Goal: Task Accomplishment & Management: Complete application form

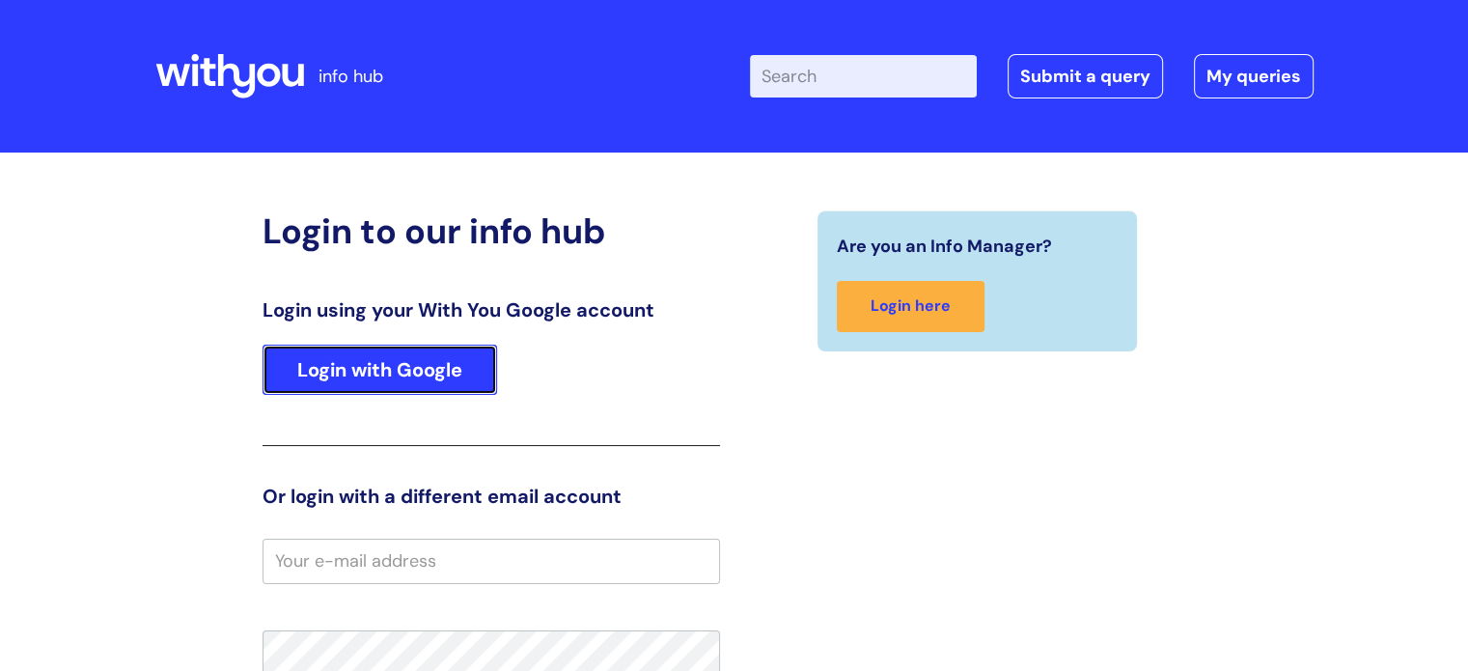
click at [362, 358] on link "Login with Google" at bounding box center [379, 369] width 234 height 50
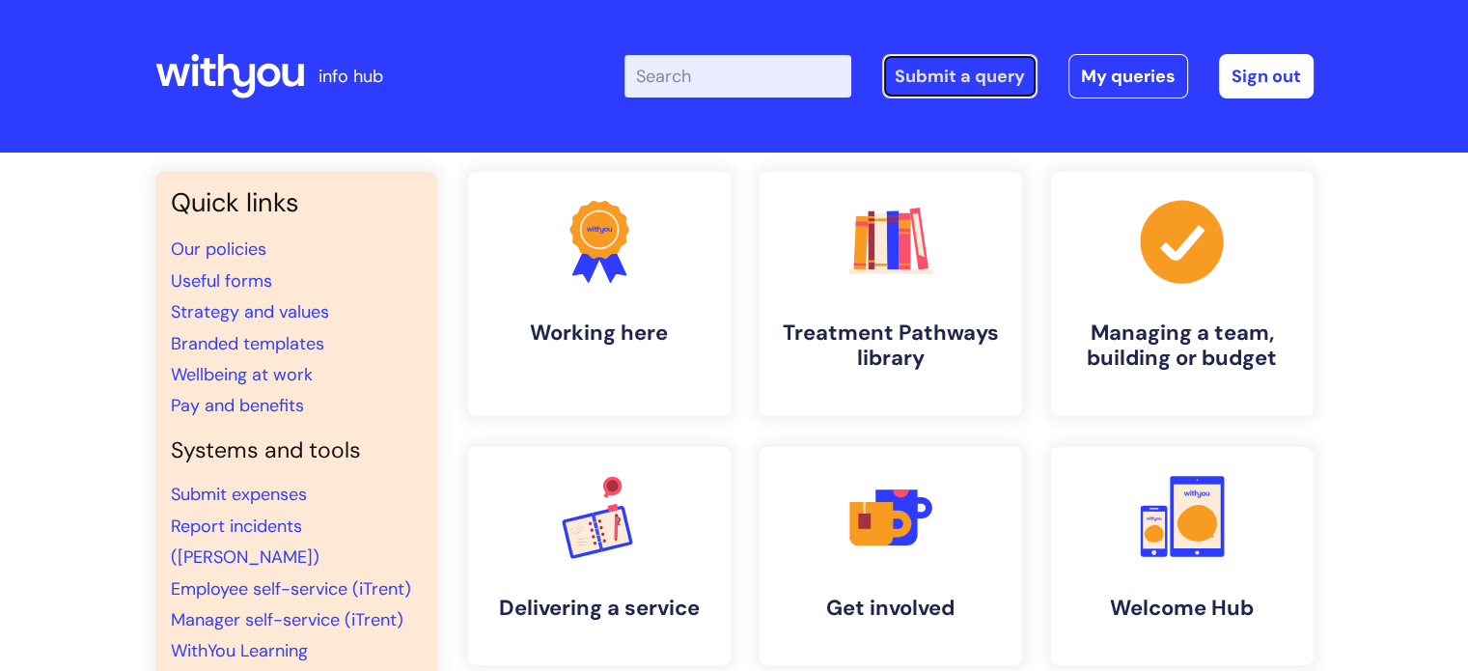
click at [944, 80] on link "Submit a query" at bounding box center [959, 76] width 155 height 44
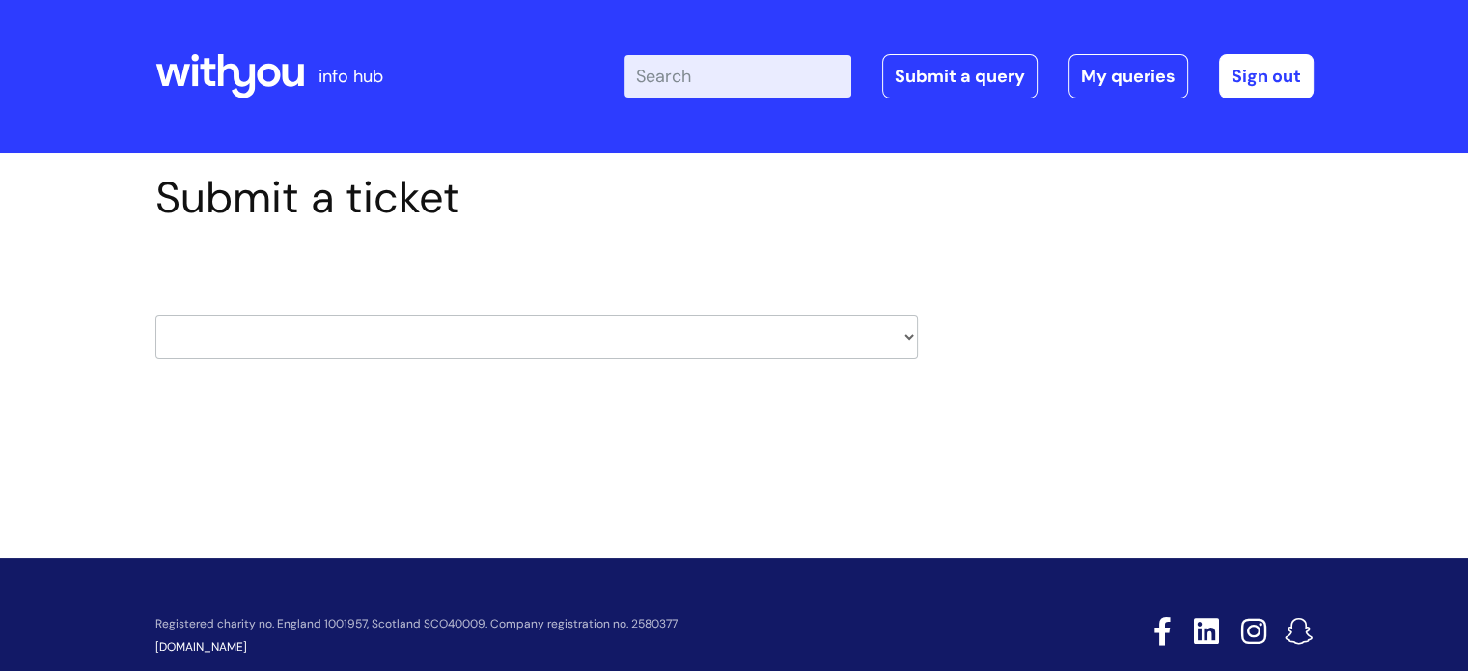
click at [799, 343] on select "HR / People IT and Support Clinical Drug Alerts Finance Accounts Data Support T…" at bounding box center [536, 337] width 762 height 44
select select "hr_/_people"
click at [155, 315] on select "HR / People IT and Support Clinical Drug Alerts Finance Accounts Data Support T…" at bounding box center [536, 337] width 762 height 44
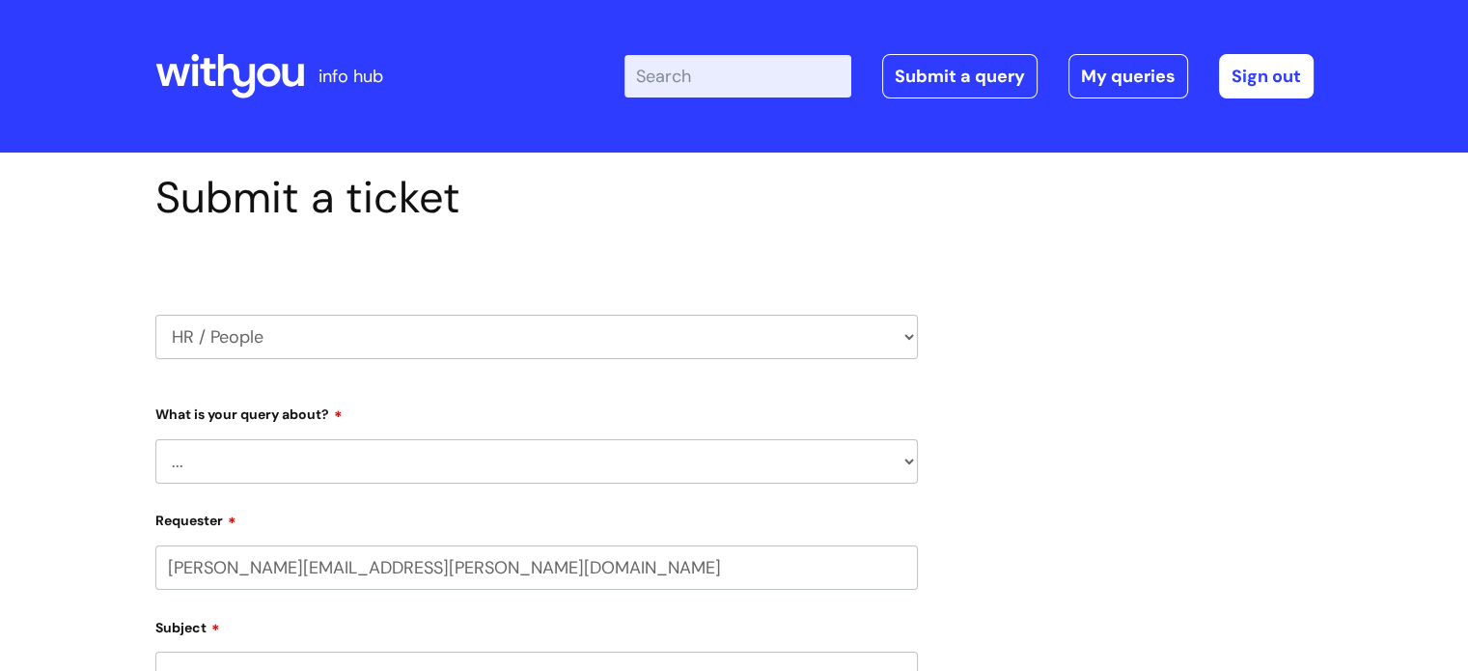
select select "80004286540"
click at [779, 481] on select "... Absence Query Holiday Query Employee change request General HR Query iTrent…" at bounding box center [536, 461] width 762 height 44
drag, startPoint x: 883, startPoint y: 335, endPoint x: 858, endPoint y: 337, distance: 25.2
click at [884, 335] on select "HR / People IT and Support Clinical Drug Alerts Finance Accounts Data Support T…" at bounding box center [536, 337] width 762 height 44
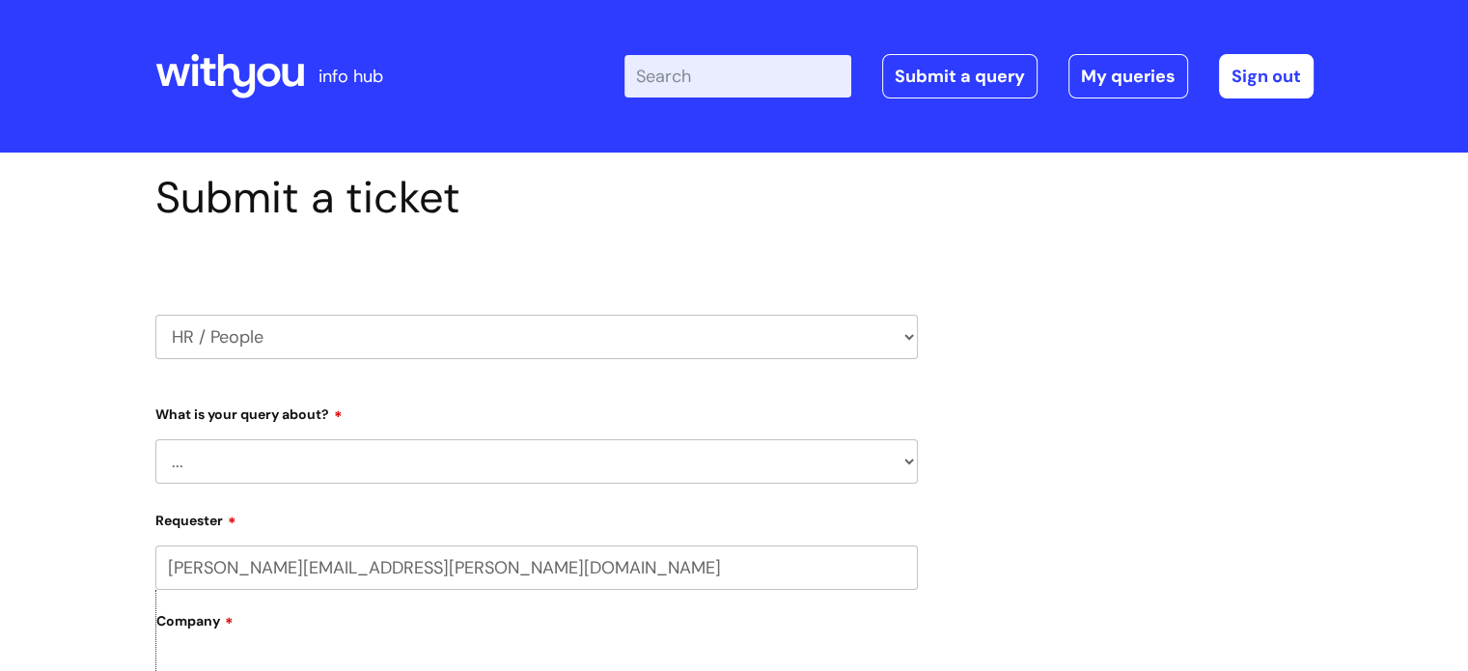
select select "recruitment"
click at [155, 315] on select "HR / People IT and Support Clinical Drug Alerts Finance Accounts Data Support T…" at bounding box center [536, 337] width 762 height 44
select select "80004286540"
click at [780, 456] on select "... Agencies query General recruitment query Interview query Recruitment system…" at bounding box center [536, 461] width 762 height 44
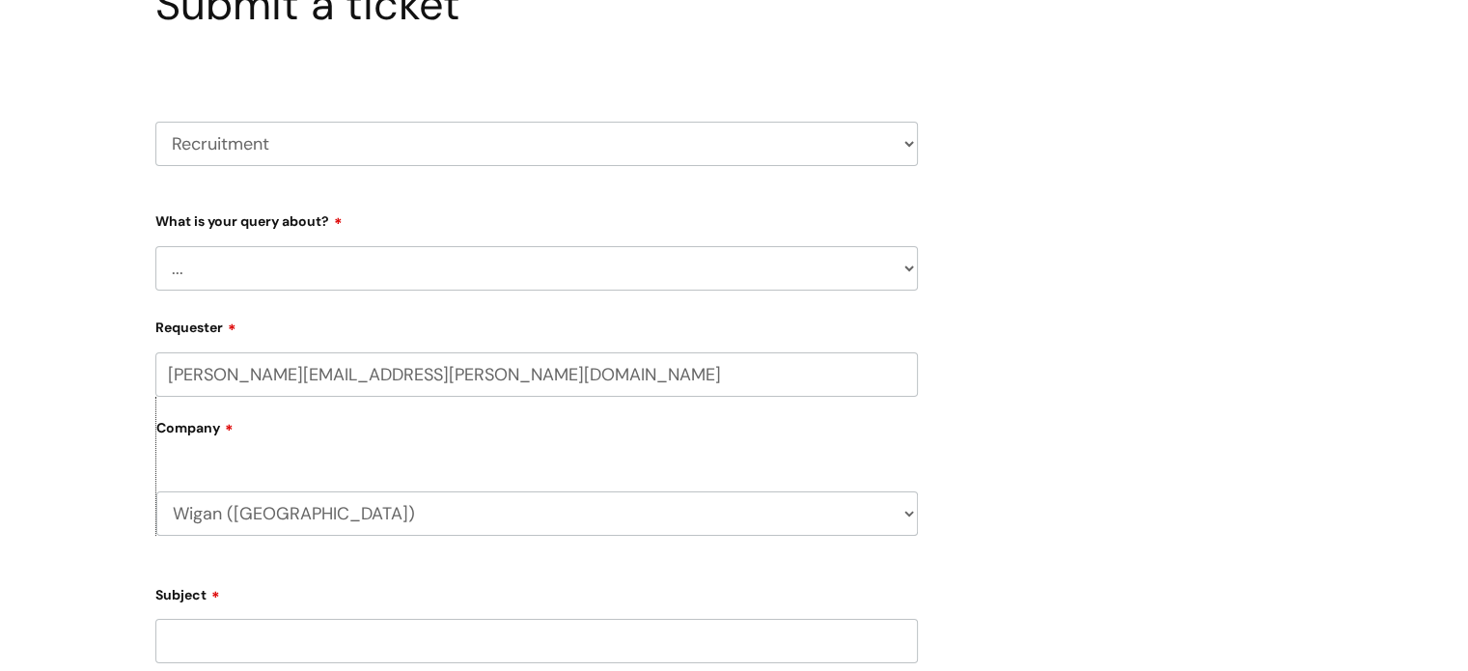
click at [695, 266] on select "... Agencies query General recruitment query Interview query Recruitment system…" at bounding box center [536, 268] width 762 height 44
select select "Interview query"
click at [155, 246] on select "... Agencies query General recruitment query Interview query Recruitment system…" at bounding box center [536, 268] width 762 height 44
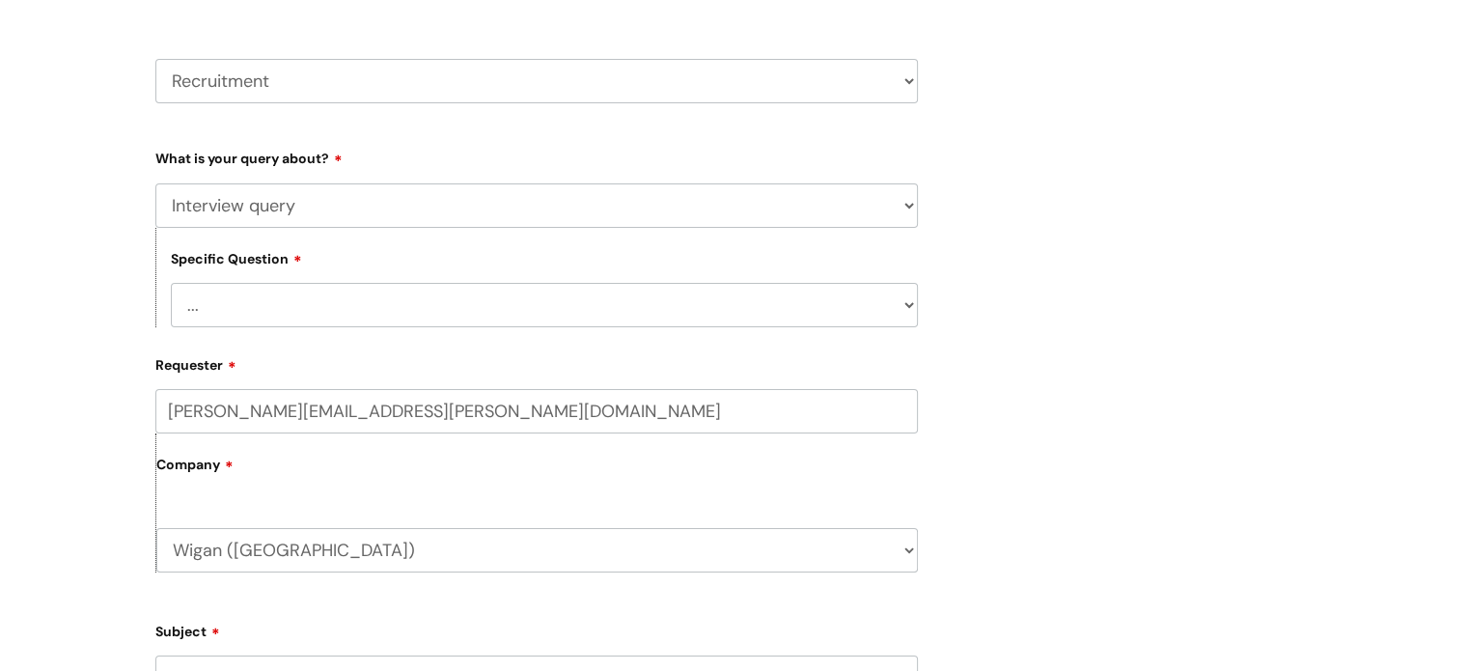
scroll to position [289, 0]
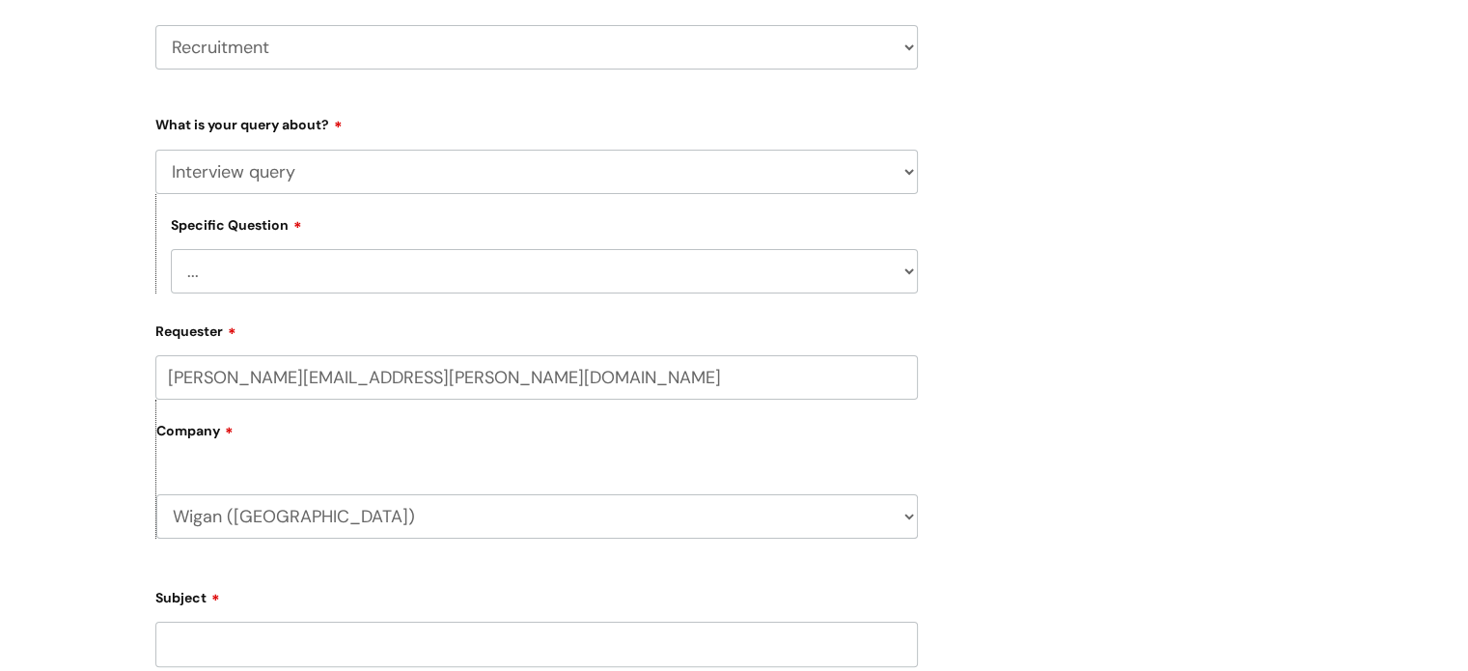
click at [542, 280] on select "... Hiring managers - internal Candidates - external" at bounding box center [544, 271] width 747 height 44
select select "Candidates - external"
click at [171, 249] on select "... Hiring managers - internal Candidates - external" at bounding box center [544, 271] width 747 height 44
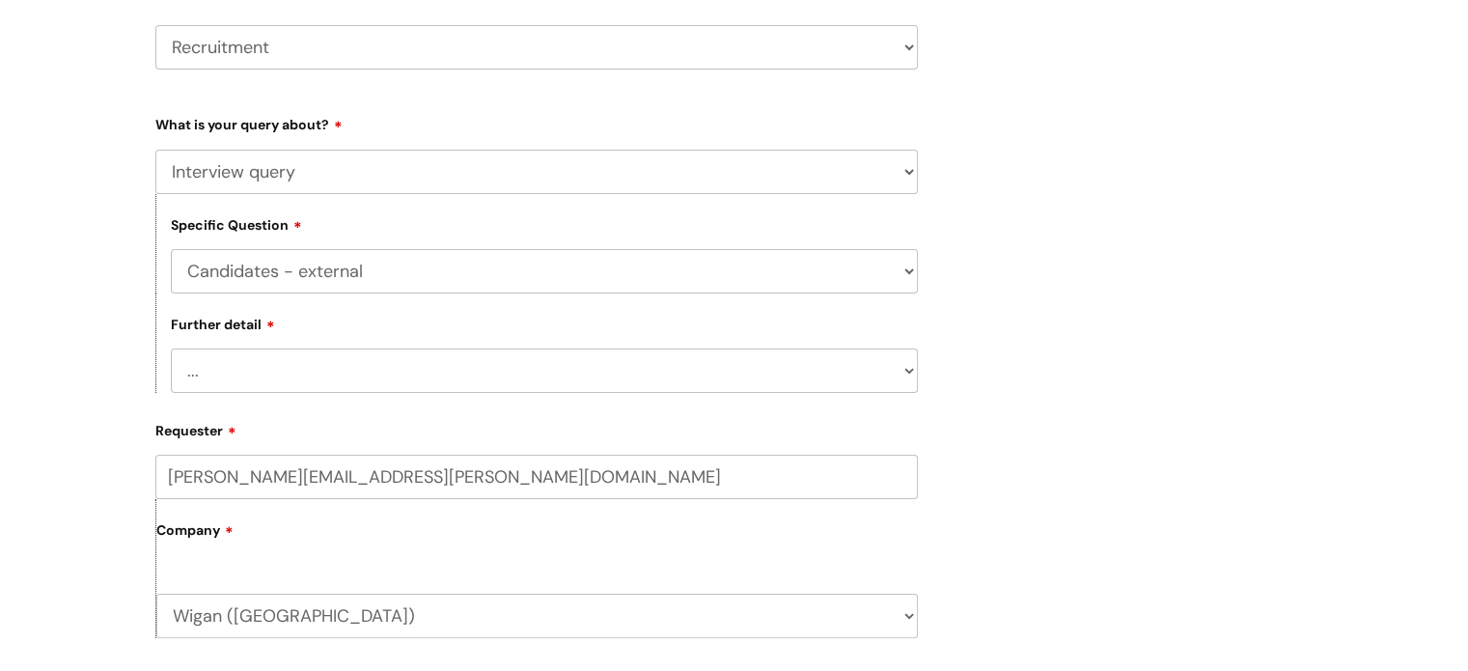
click at [340, 374] on select "... Can’t book interview Information is incorrect SRO support Outcomes" at bounding box center [544, 370] width 747 height 44
select select "Information is incorrect"
click at [171, 349] on select "... Can’t book interview Information is incorrect SRO support Outcomes" at bounding box center [544, 370] width 747 height 44
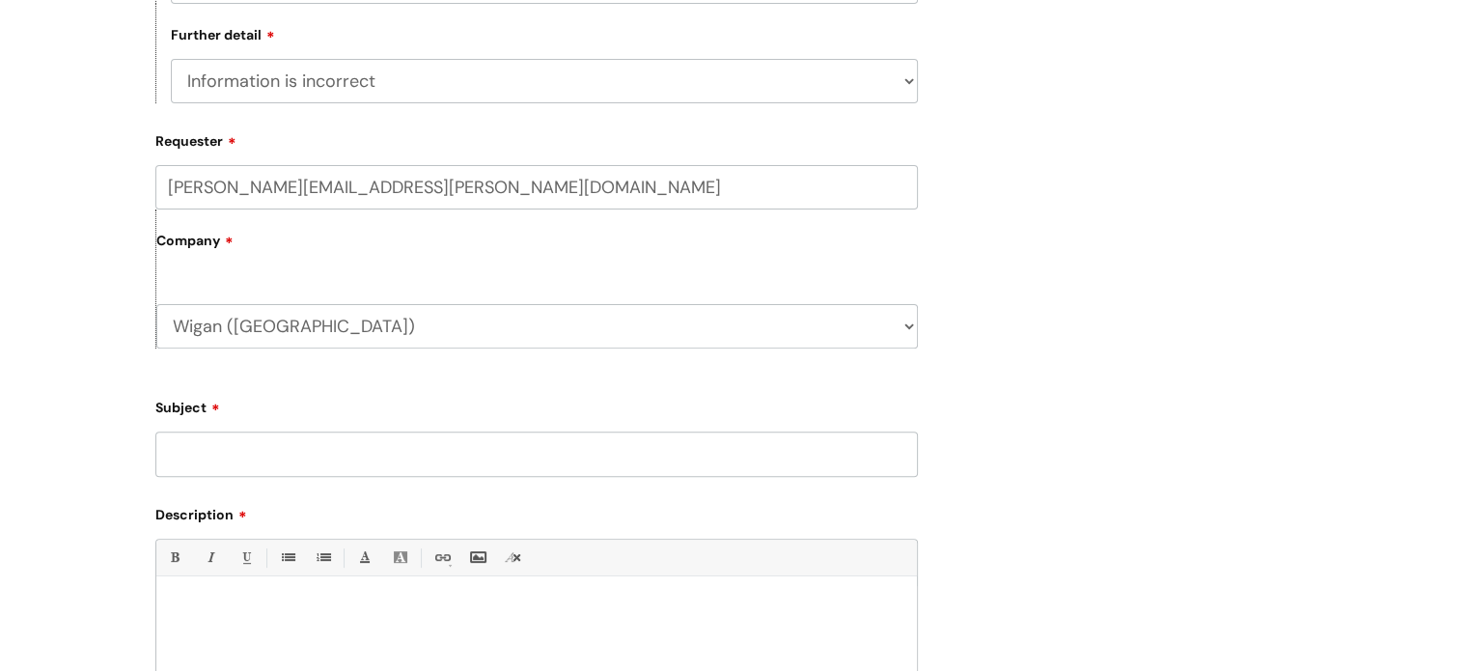
click at [234, 456] on input "Subject" at bounding box center [536, 453] width 762 height 44
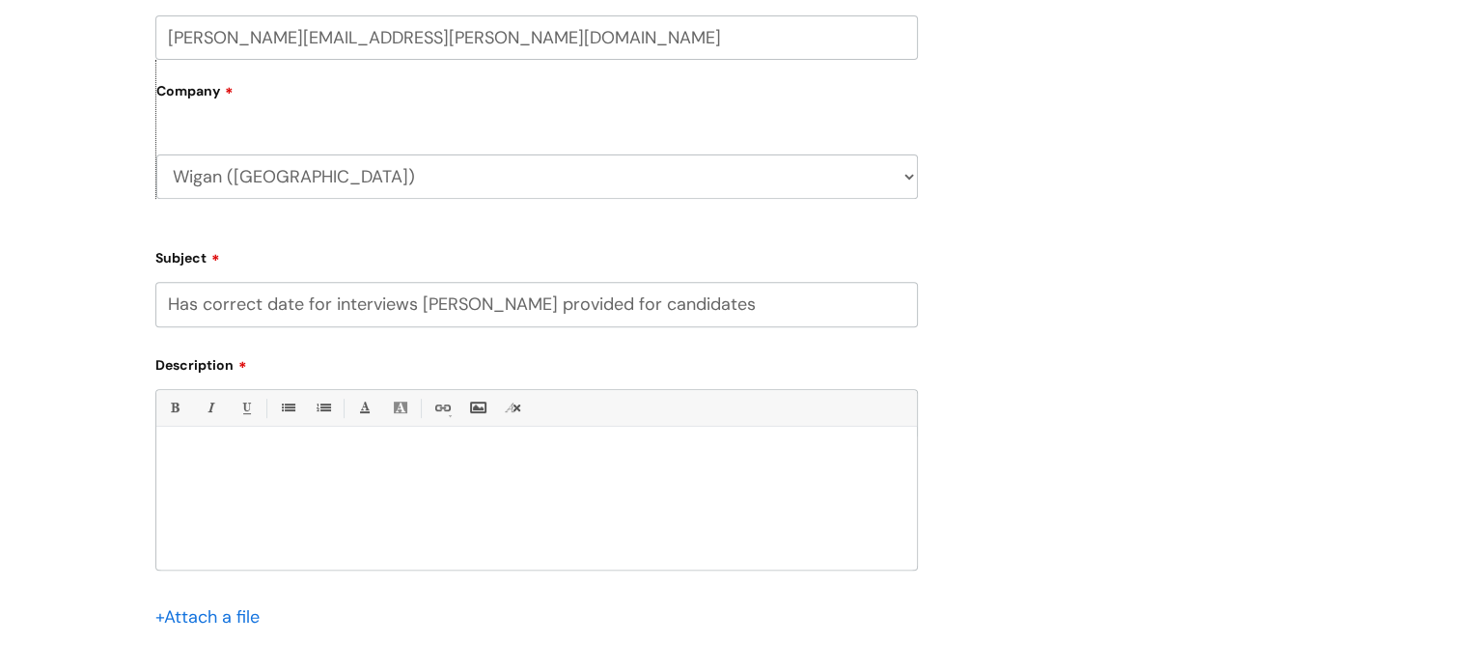
scroll to position [868, 0]
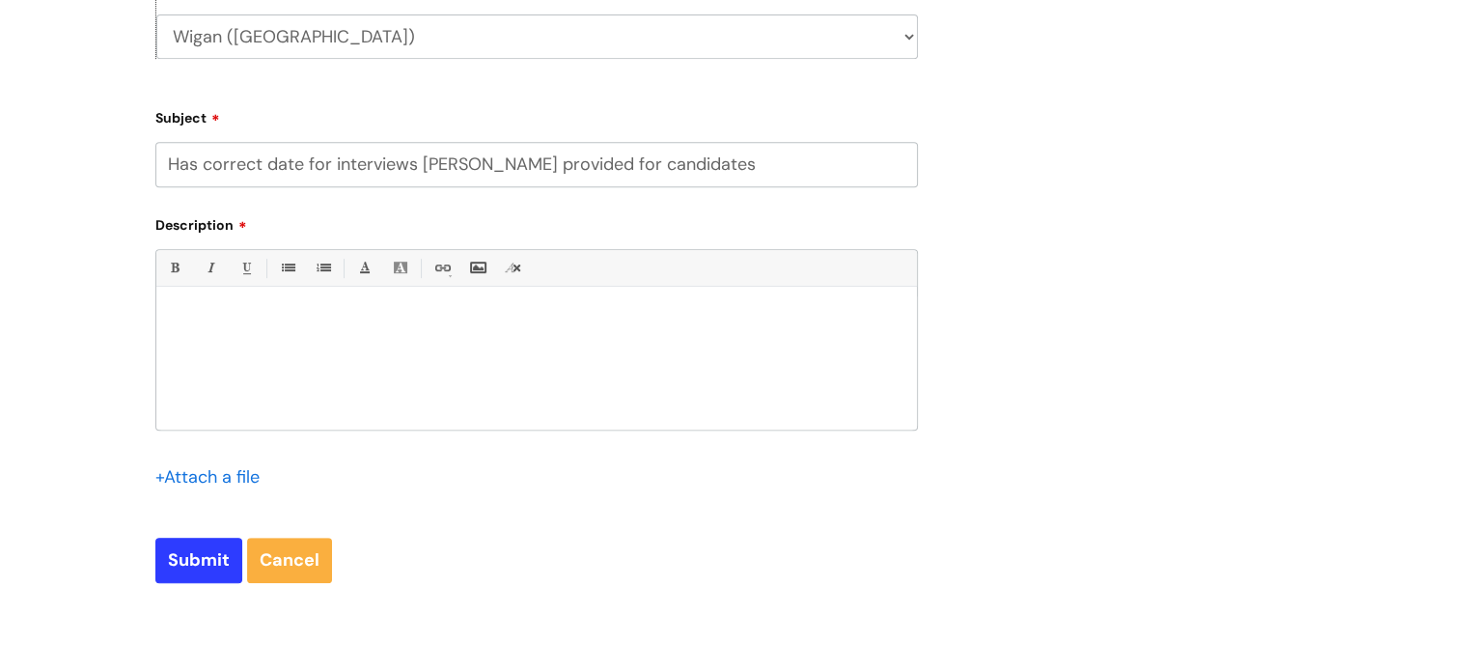
click at [440, 166] on input "Has correct date for interviews ben provided for candidates" at bounding box center [536, 164] width 762 height 44
type input "Has correct date for interviews been provided for candidates"
paste div
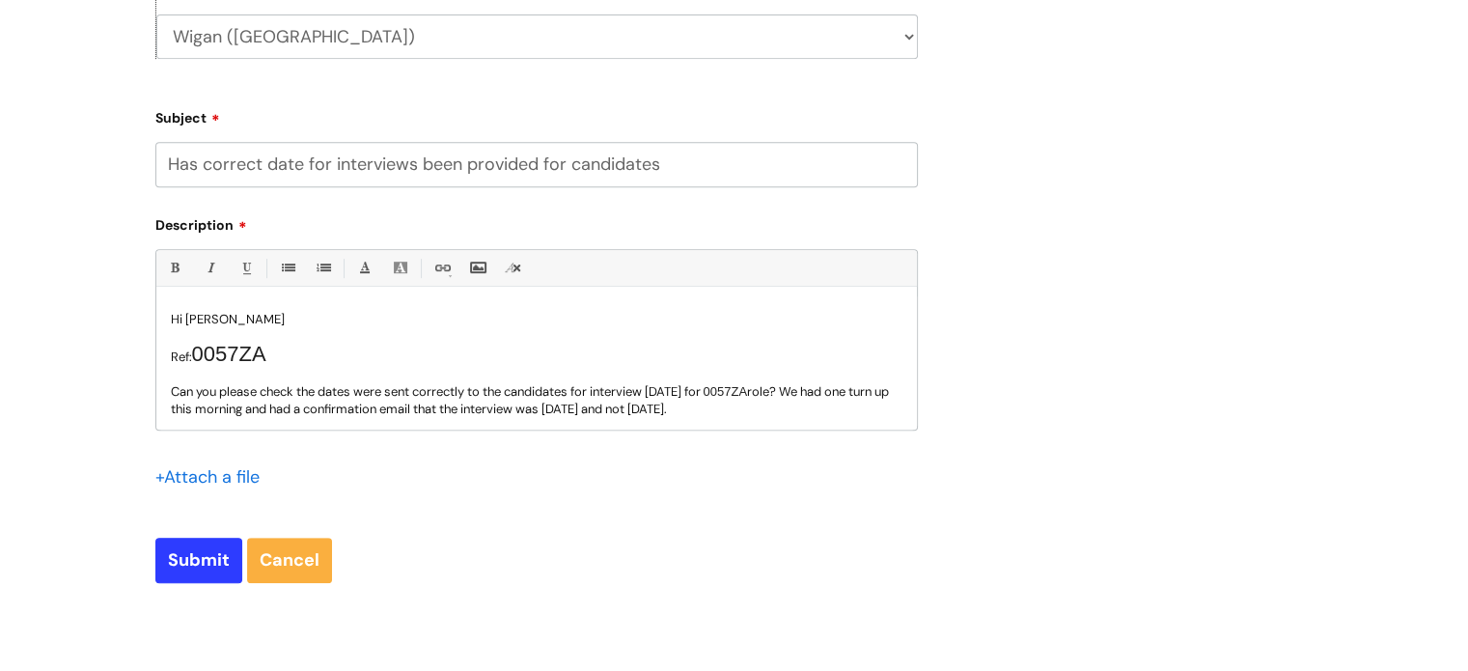
click at [216, 321] on p "Hi Emily" at bounding box center [536, 319] width 731 height 17
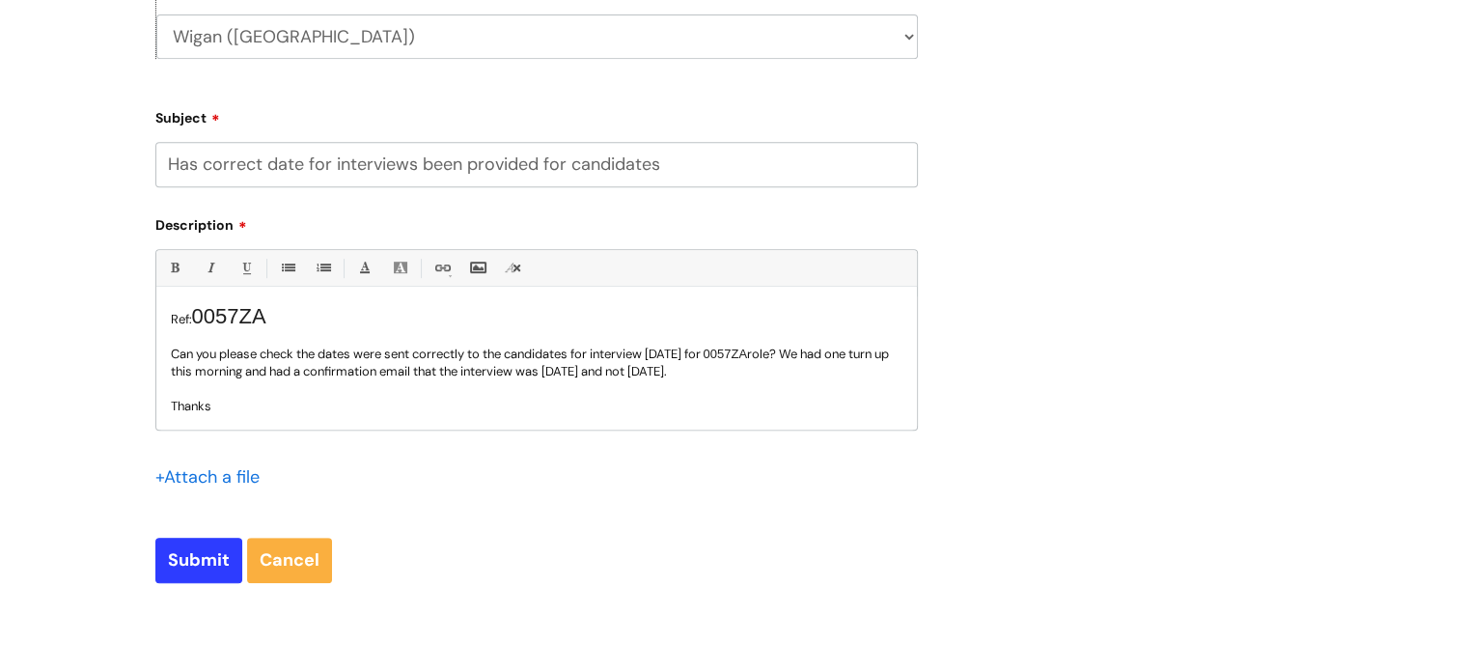
scroll to position [73, 0]
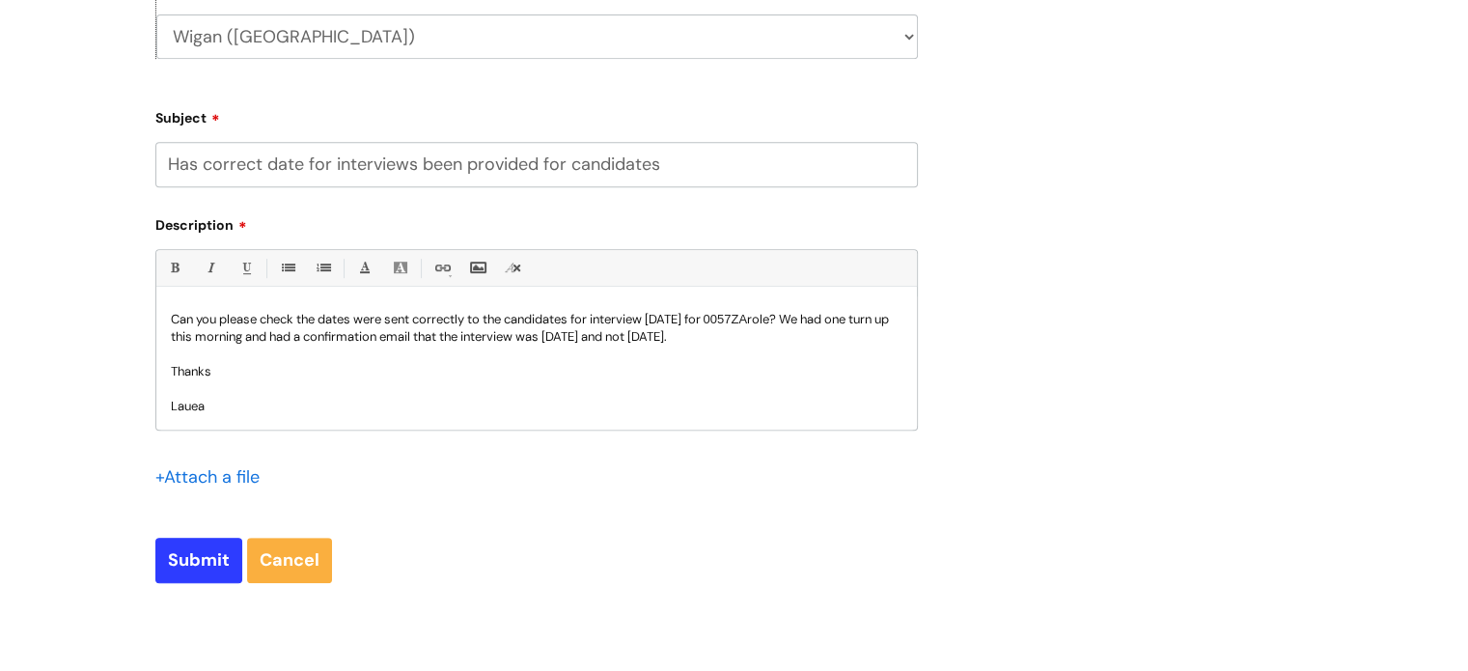
click at [214, 403] on p "Lauea" at bounding box center [536, 406] width 731 height 17
click at [197, 564] on input "Submit" at bounding box center [198, 559] width 87 height 44
type input "Please Wait..."
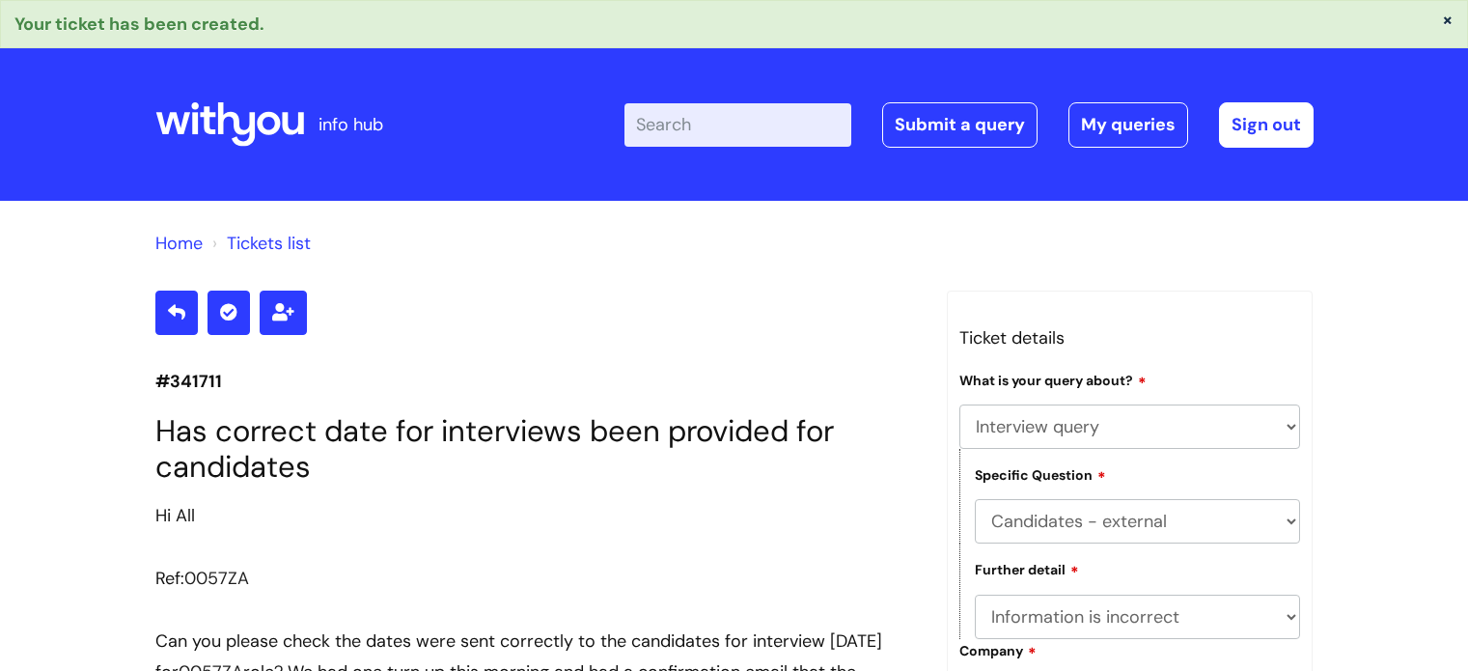
select select "Interview query"
select select "Candidates - external"
select select "Information is incorrect"
